Goal: Transaction & Acquisition: Purchase product/service

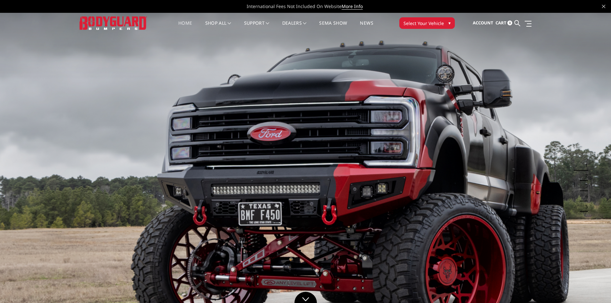
click at [420, 20] on span "Select Your Vehicle" at bounding box center [423, 23] width 40 height 7
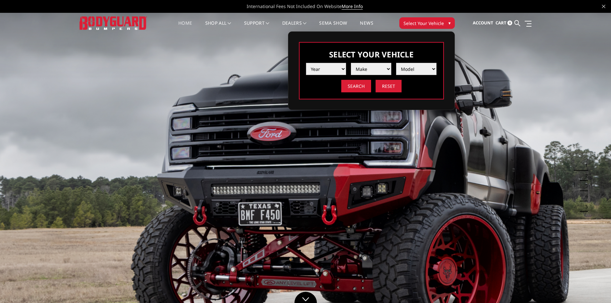
click at [328, 65] on select "Year 2025 2024 2023 2022 2021 2020 2019 2018 2017 2016 2015 2014 2013 2012 2011…" at bounding box center [326, 69] width 40 height 12
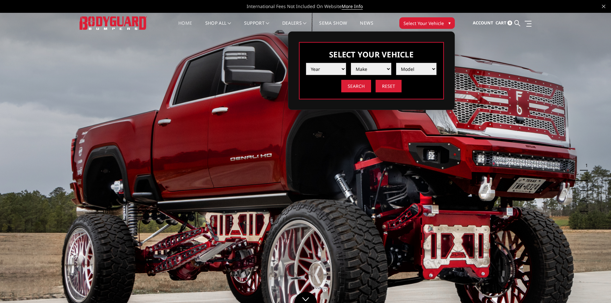
select select "yr_2021"
click at [306, 63] on select "Year 2025 2024 2023 2022 2021 2020 2019 2018 2017 2016 2015 2014 2013 2012 2011…" at bounding box center [326, 69] width 40 height 12
click at [367, 71] on select "Make Chevrolet Ford GMC Ram Toyota" at bounding box center [371, 69] width 40 height 12
select select "mk_chevrolet"
click at [351, 63] on select "Make Chevrolet Ford GMC Ram Toyota" at bounding box center [371, 69] width 40 height 12
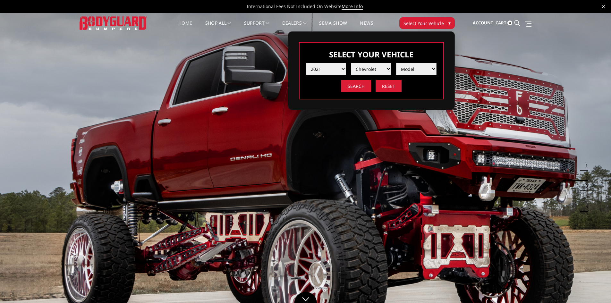
click at [406, 68] on select "Model Silverado 1500 Silverado 2500 / 3500 Silverado 4500 / 5500 / 6500" at bounding box center [416, 69] width 40 height 12
select select "md_silverado-2500-3500"
click at [396, 63] on select "Model Silverado 1500 Silverado 2500 / 3500 Silverado 4500 / 5500 / 6500" at bounding box center [416, 69] width 40 height 12
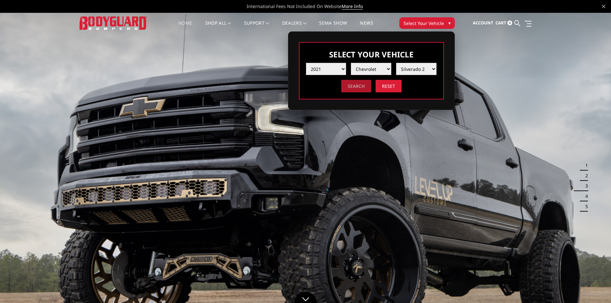
click at [349, 87] on input "Search" at bounding box center [356, 86] width 30 height 12
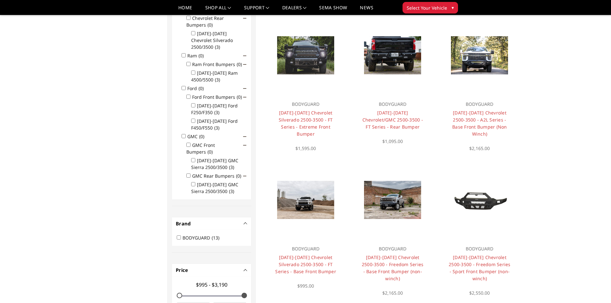
scroll to position [179, 0]
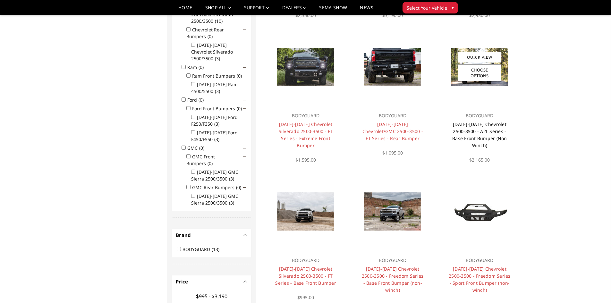
click at [499, 131] on link "[DATE]-[DATE] Chevrolet 2500-3500 - A2L Series - Base Front Bumper (Non Winch)" at bounding box center [479, 134] width 55 height 27
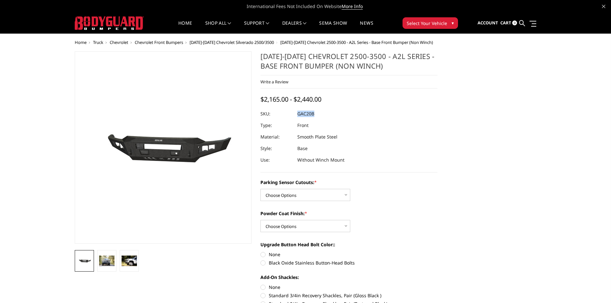
drag, startPoint x: 317, startPoint y: 114, endPoint x: 298, endPoint y: 114, distance: 18.9
click at [298, 114] on dl "SKU: GAC20B UPC: Type: Front Material: Smooth Plate Steel Style: Base Use: With…" at bounding box center [348, 137] width 177 height 58
copy dl "GAC20B UPC:"
